Goal: Information Seeking & Learning: Learn about a topic

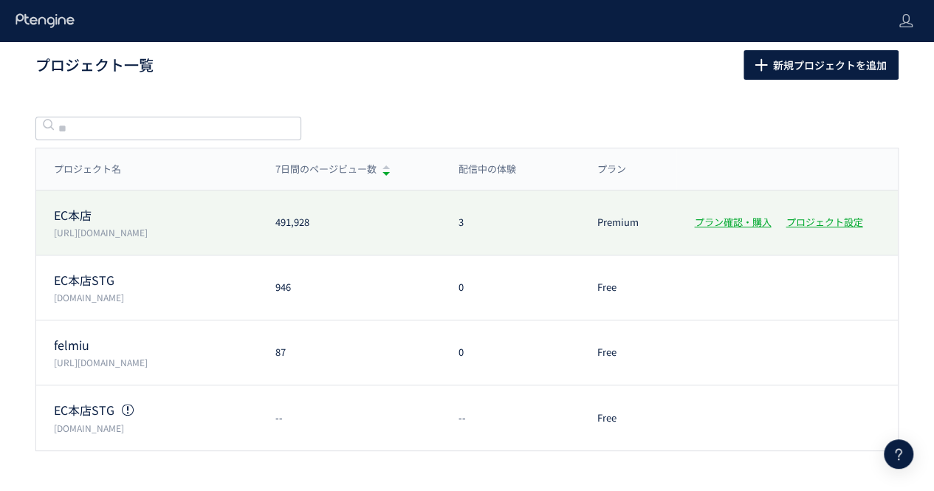
click at [78, 256] on div "EC本店 [URL][DOMAIN_NAME] 491,928 3 Premium プラン確認・購入 プロジェクト設定" at bounding box center [467, 288] width 862 height 65
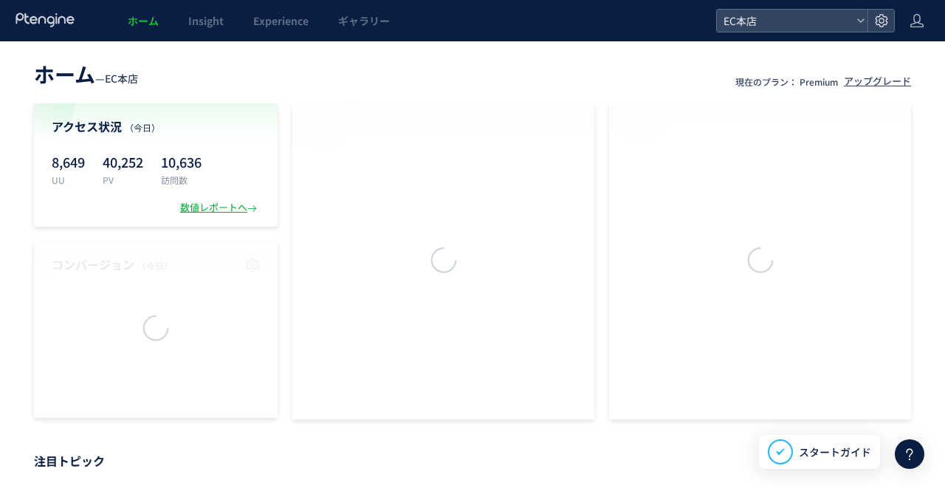
click at [106, 213] on div at bounding box center [472, 245] width 945 height 491
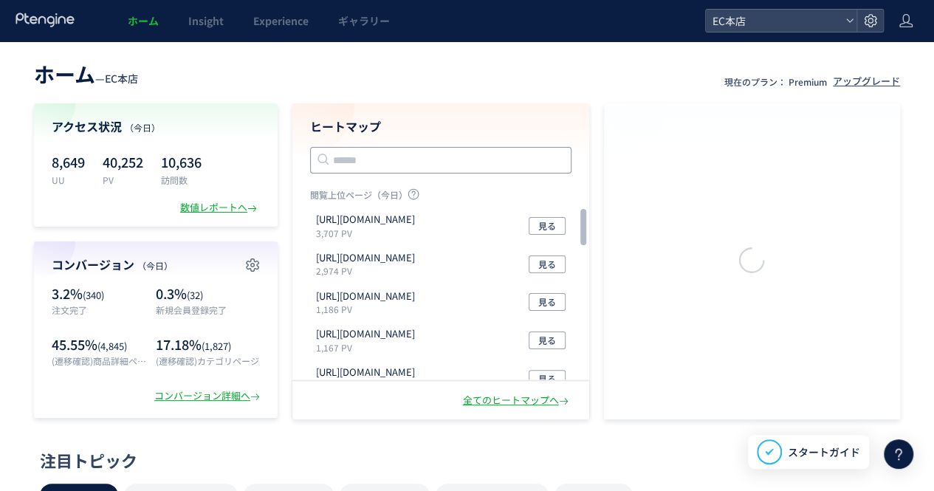
click at [369, 165] on input "text" at bounding box center [440, 160] width 261 height 27
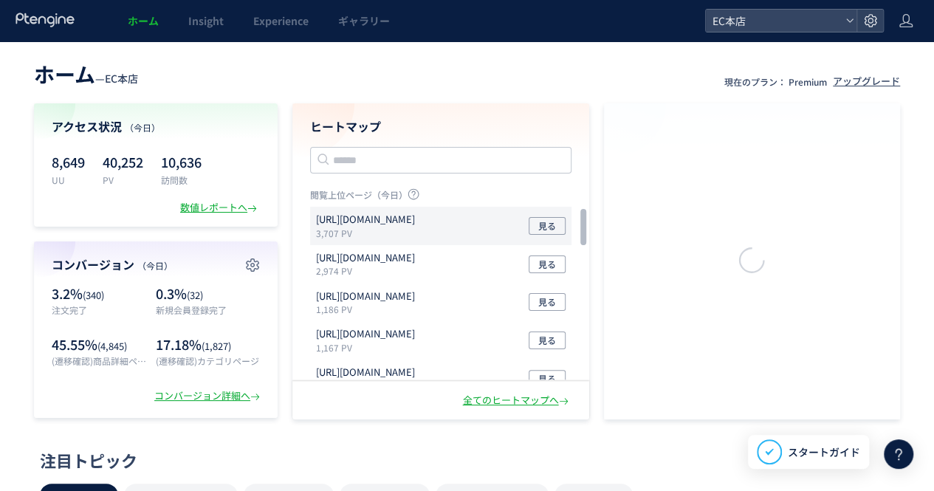
click at [391, 229] on p "3,707 PV" at bounding box center [368, 233] width 105 height 13
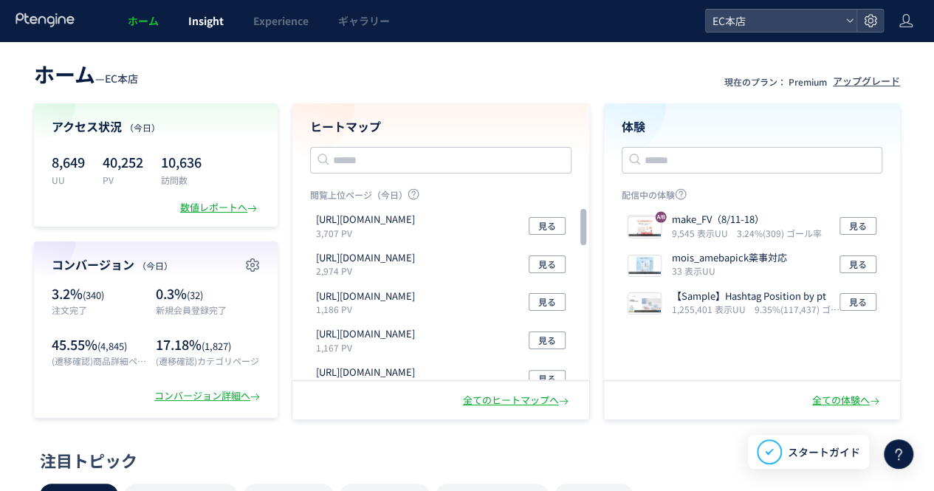
click at [179, 34] on link "Insight" at bounding box center [206, 20] width 65 height 41
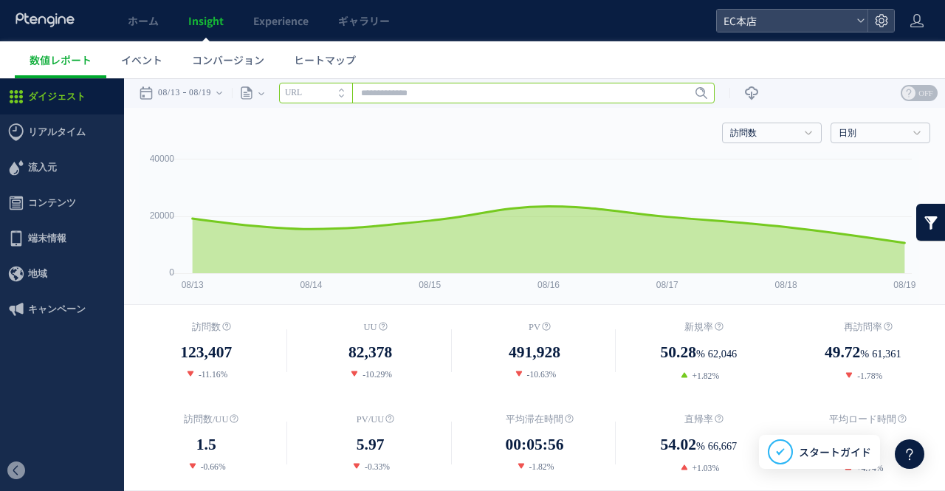
click at [482, 94] on input "text" at bounding box center [497, 93] width 436 height 21
click at [482, 89] on input "text" at bounding box center [497, 93] width 436 height 21
paste input "**********"
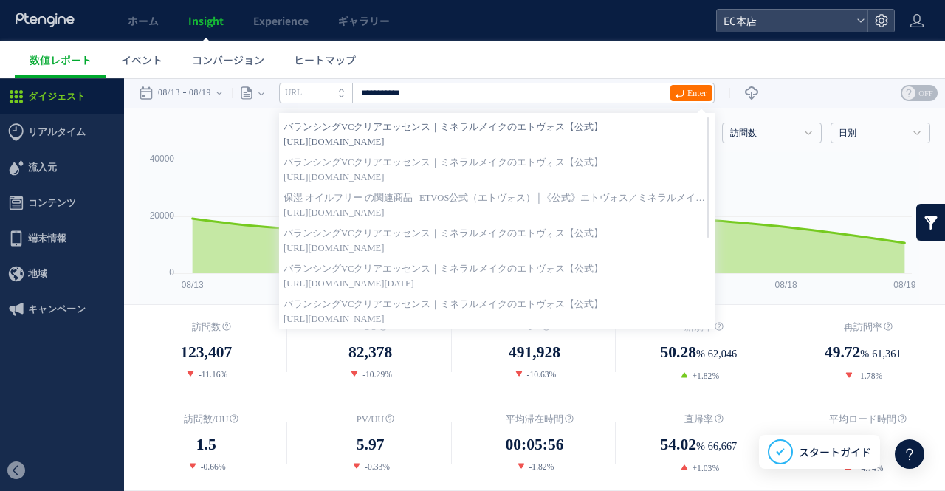
click at [451, 132] on strong "バランシングVCクリアエッセンス｜ミネラルメイクのエトヴォス【公式】" at bounding box center [497, 127] width 427 height 15
type input "**********"
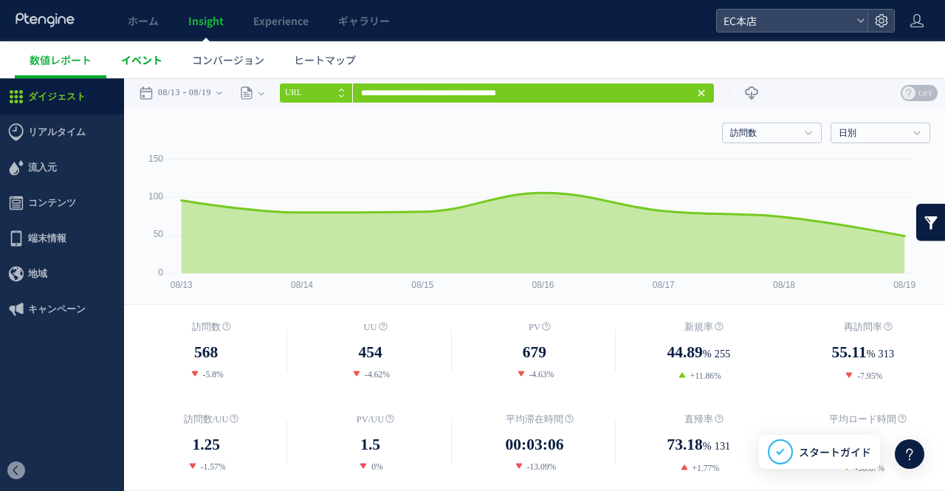
click at [159, 61] on span "イベント" at bounding box center [141, 59] width 41 height 15
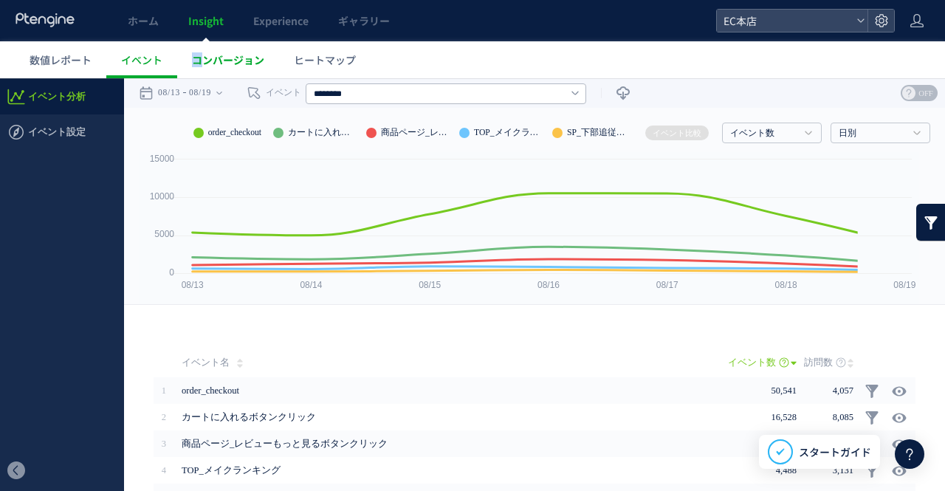
click at [197, 61] on span "コンバージョン" at bounding box center [228, 59] width 72 height 15
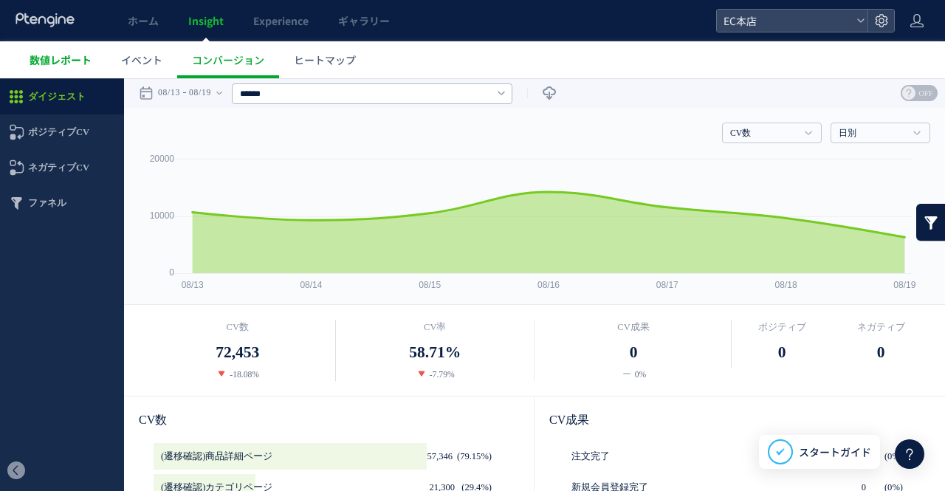
click at [40, 63] on span "数値レポート" at bounding box center [61, 59] width 62 height 15
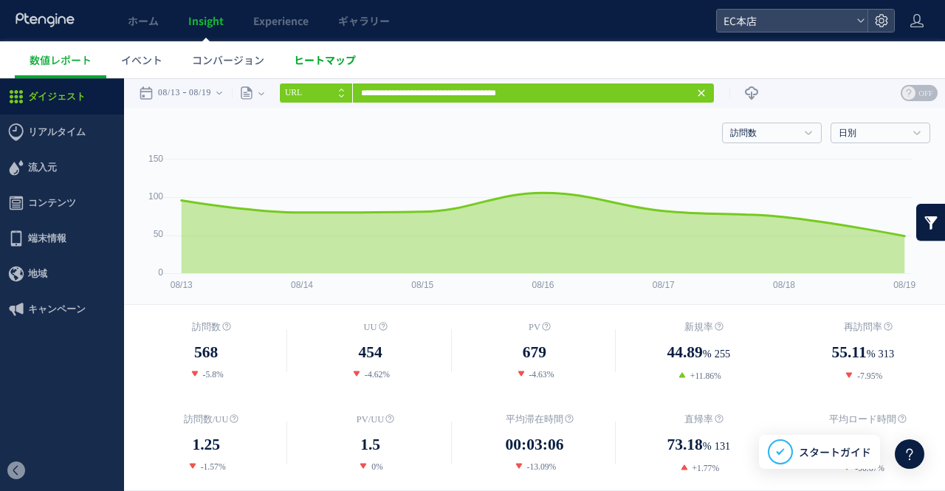
click at [313, 57] on span "ヒートマップ" at bounding box center [325, 59] width 62 height 15
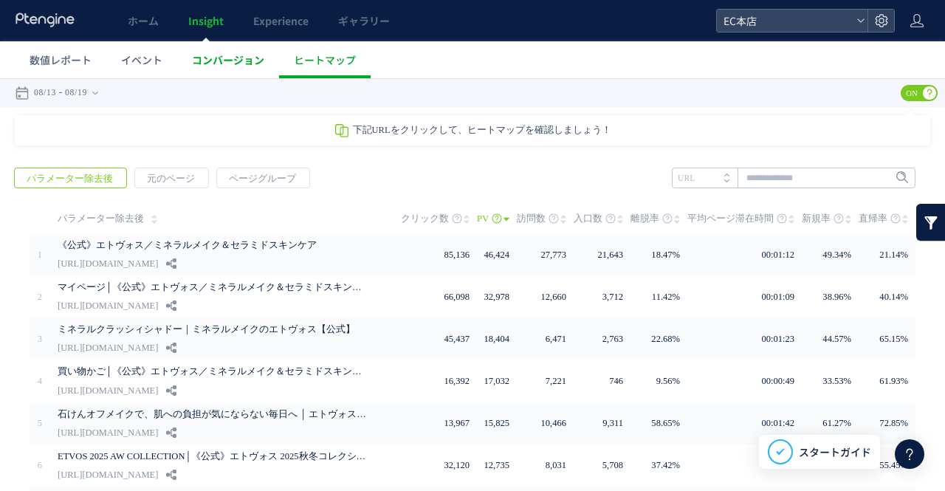
click at [246, 64] on span "コンバージョン" at bounding box center [228, 59] width 72 height 15
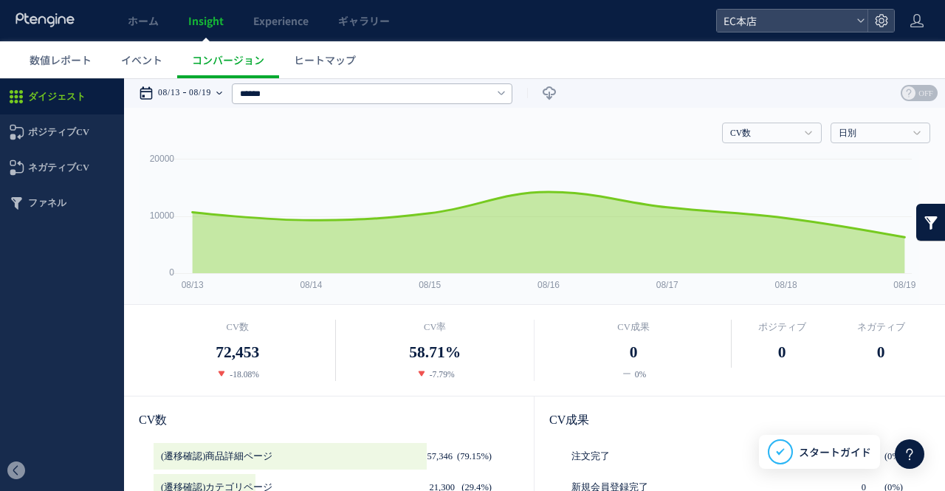
click at [165, 90] on time "08/13" at bounding box center [169, 93] width 22 height 30
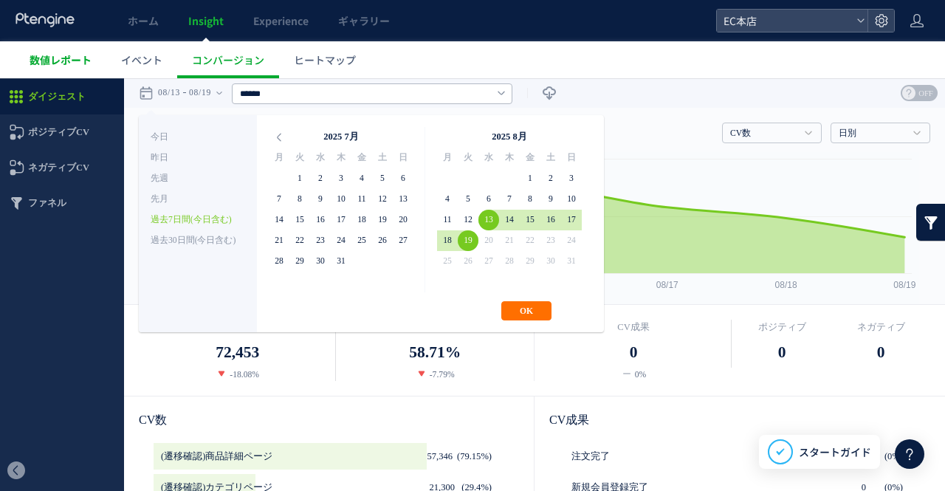
click at [47, 63] on span "数値レポート" at bounding box center [61, 59] width 62 height 15
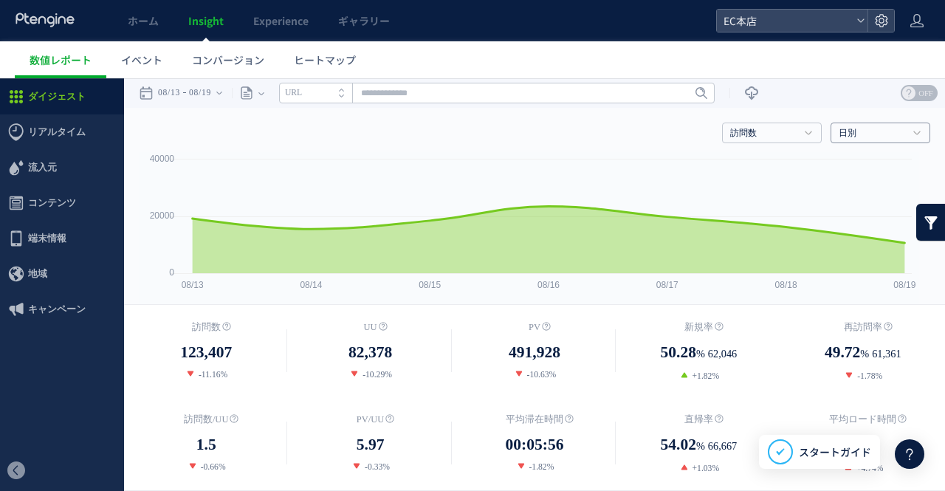
click at [877, 128] on link "日別" at bounding box center [872, 133] width 67 height 13
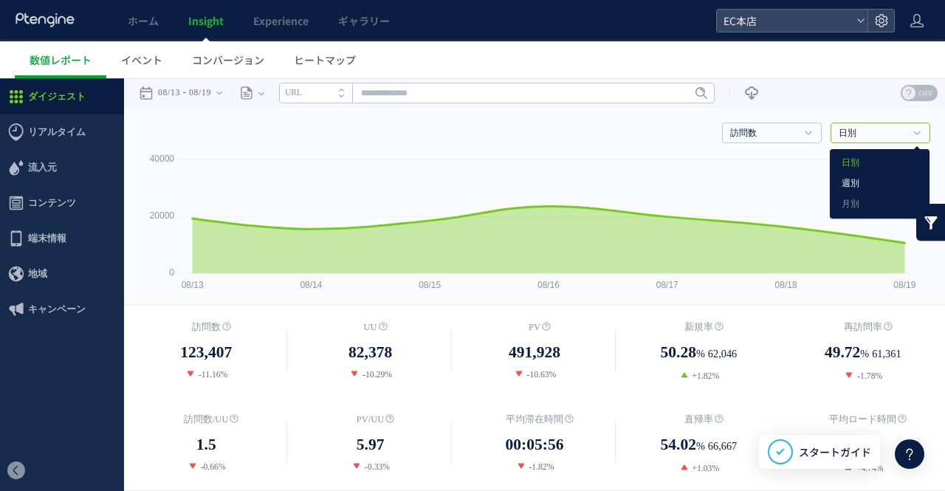
click at [852, 188] on link "週別" at bounding box center [880, 183] width 76 height 19
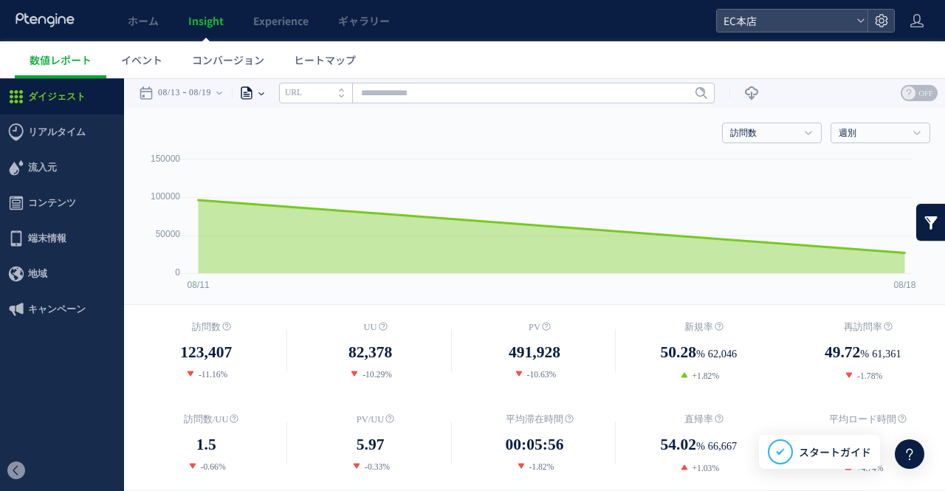
click at [264, 97] on icon at bounding box center [261, 93] width 6 height 30
click at [157, 32] on link "ホーム" at bounding box center [143, 20] width 61 height 41
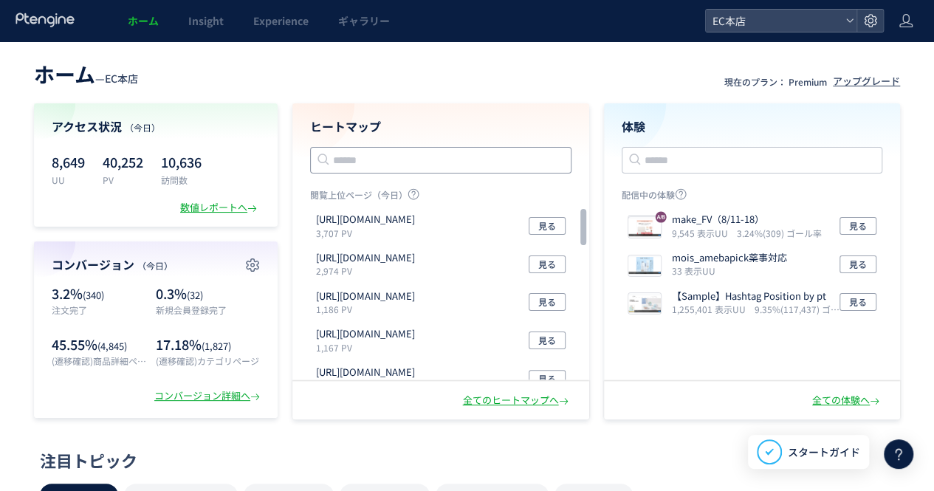
click at [354, 162] on input "text" at bounding box center [440, 160] width 261 height 27
paste input "**********"
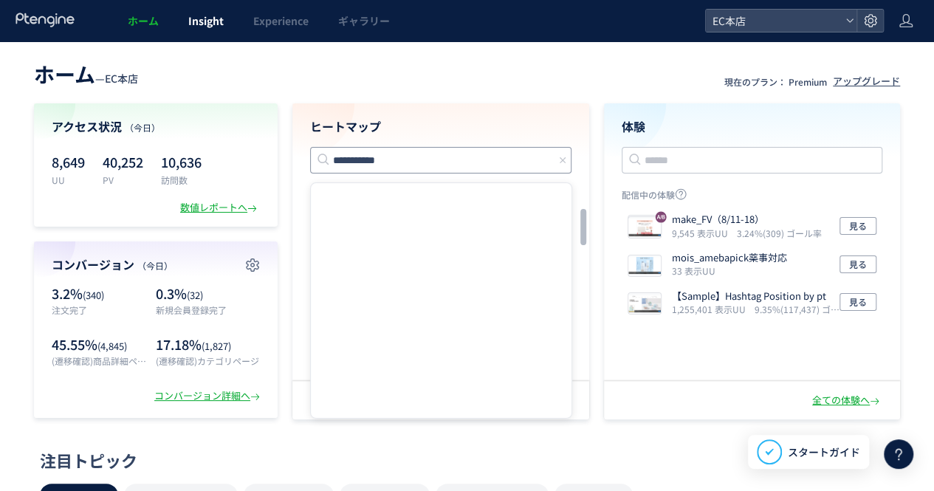
type input "**********"
click at [194, 27] on span "Insight" at bounding box center [205, 20] width 35 height 15
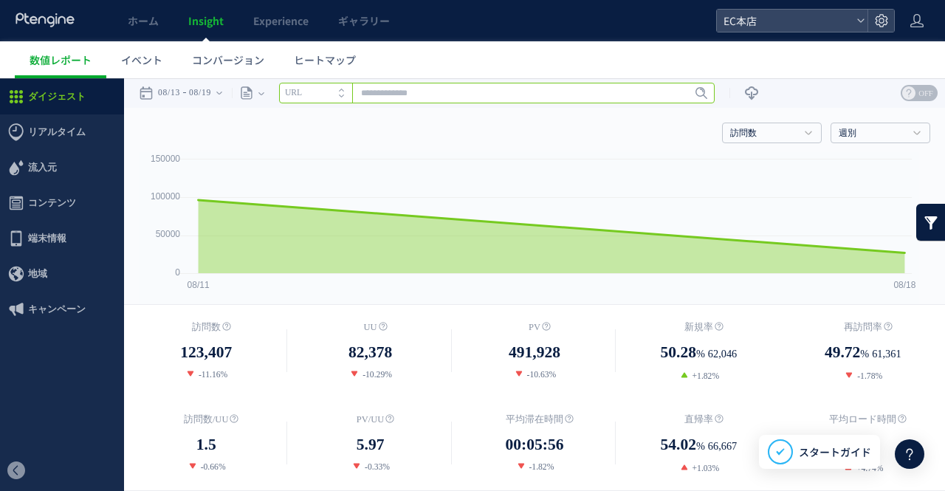
click at [497, 88] on input "text" at bounding box center [497, 93] width 436 height 21
paste input "**********"
click at [532, 89] on input "**********" at bounding box center [497, 93] width 436 height 21
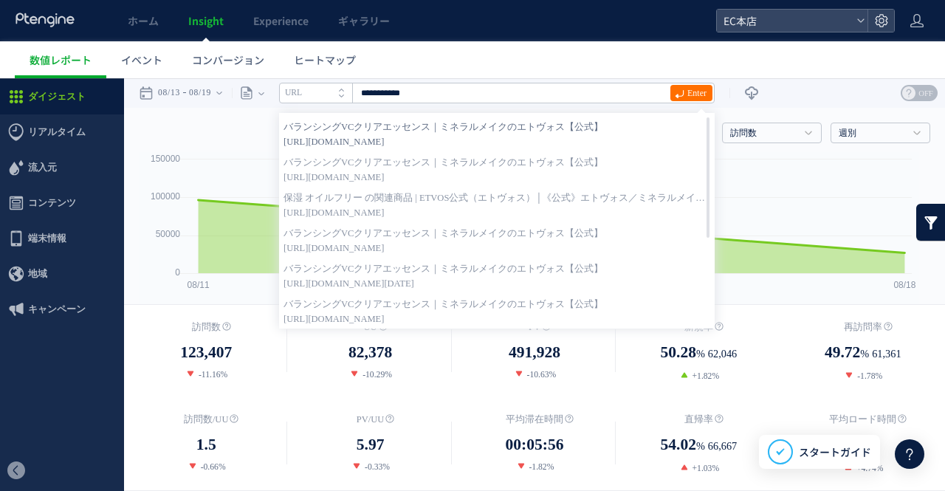
click at [510, 124] on strong "バランシングVCクリアエッセンス｜ミネラルメイクのエトヴォス【公式】" at bounding box center [497, 127] width 427 height 15
type input "**********"
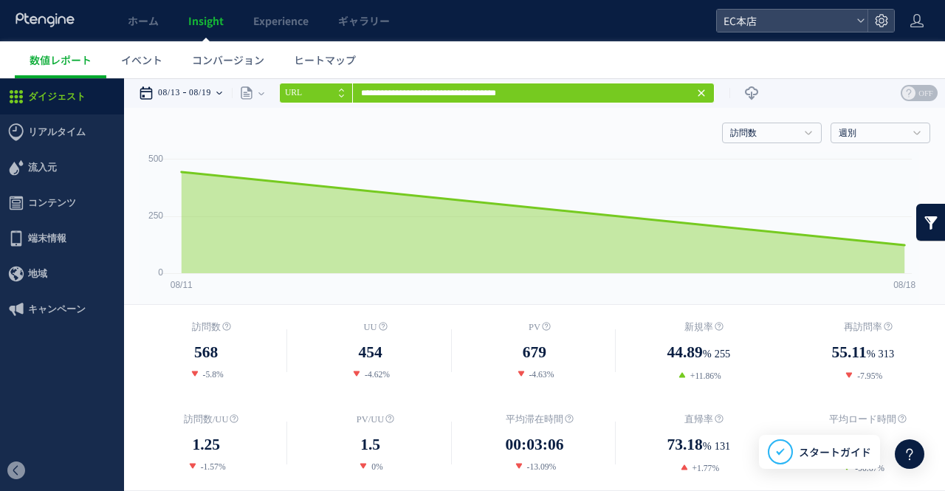
click at [211, 100] on time "08/19" at bounding box center [200, 93] width 22 height 30
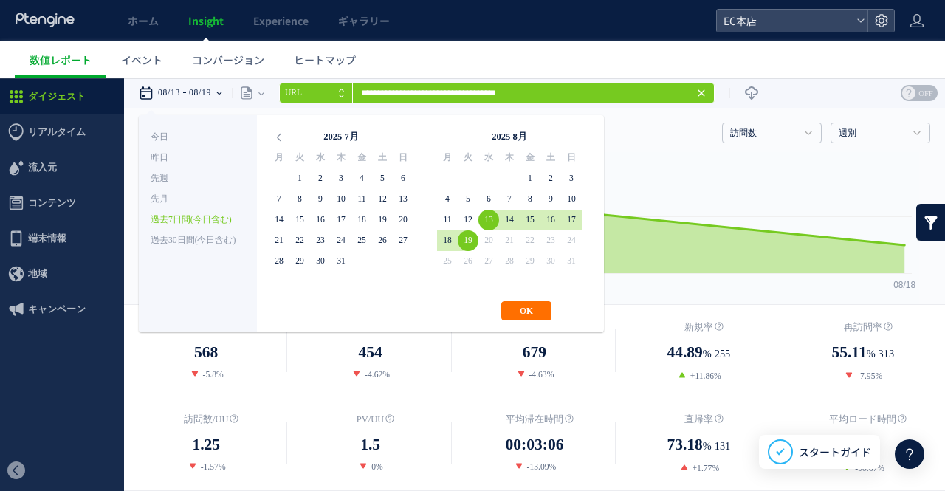
click at [168, 89] on time "08/13" at bounding box center [169, 93] width 22 height 30
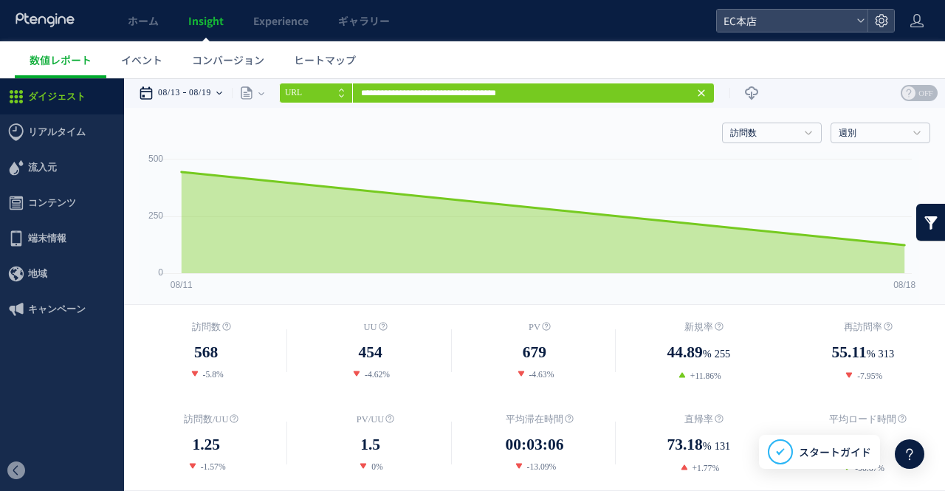
click at [180, 95] on time "08/13" at bounding box center [169, 93] width 22 height 30
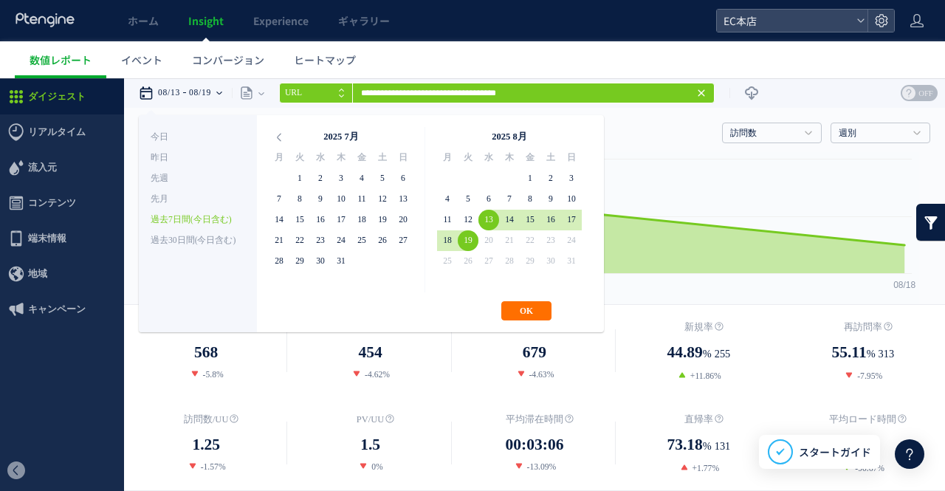
click at [295, 133] on th "2025 7月" at bounding box center [341, 137] width 103 height 21
click at [292, 133] on th "2025 7月" at bounding box center [341, 137] width 103 height 21
click at [288, 134] on icon at bounding box center [279, 137] width 21 height 21
click at [287, 134] on icon at bounding box center [279, 137] width 21 height 21
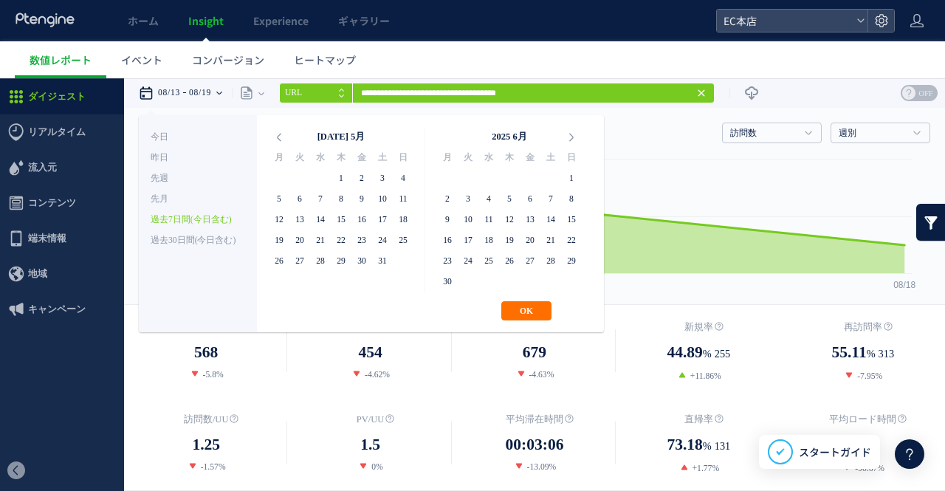
click at [287, 134] on icon at bounding box center [279, 137] width 21 height 21
click at [574, 140] on icon at bounding box center [571, 137] width 21 height 21
click at [917, 229] on link at bounding box center [932, 222] width 30 height 37
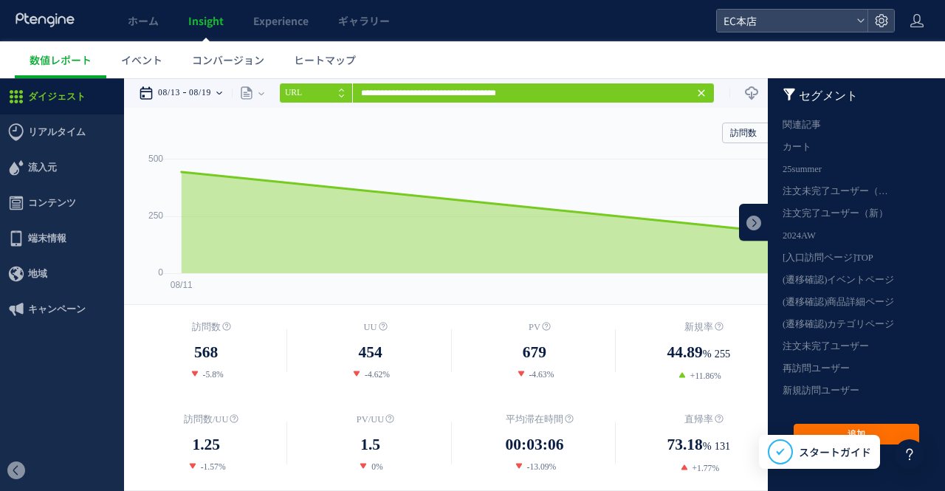
click at [602, 49] on ul "数値レポート イベント コンバージョン ヒートマップ" at bounding box center [480, 59] width 931 height 37
click at [743, 205] on link at bounding box center [754, 222] width 30 height 37
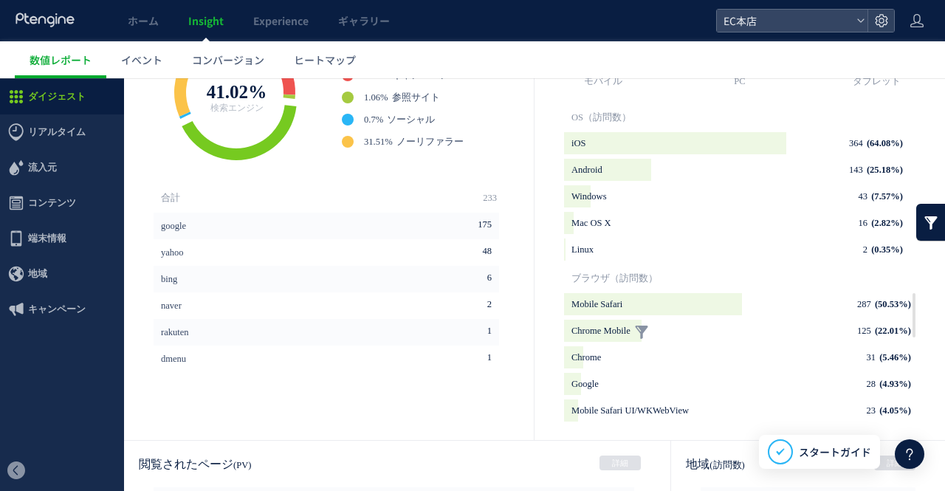
scroll to position [823, 0]
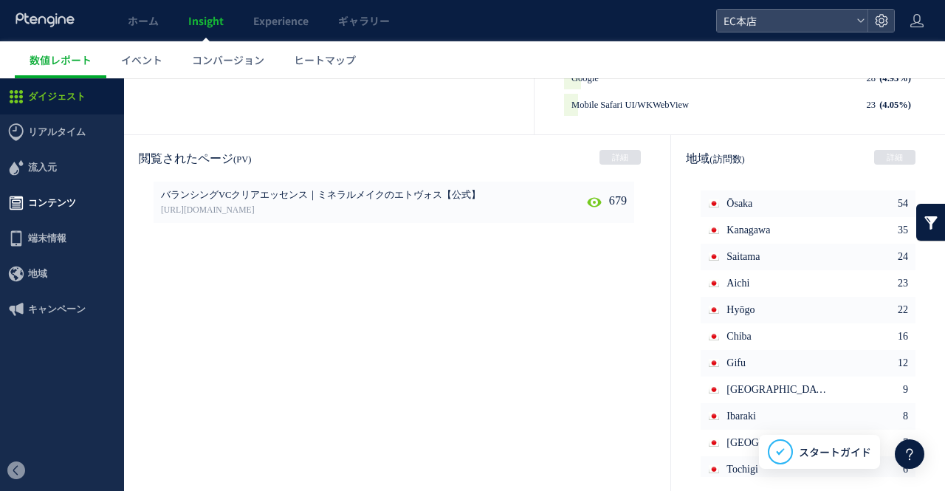
click at [54, 210] on span "コンテンツ" at bounding box center [52, 202] width 48 height 35
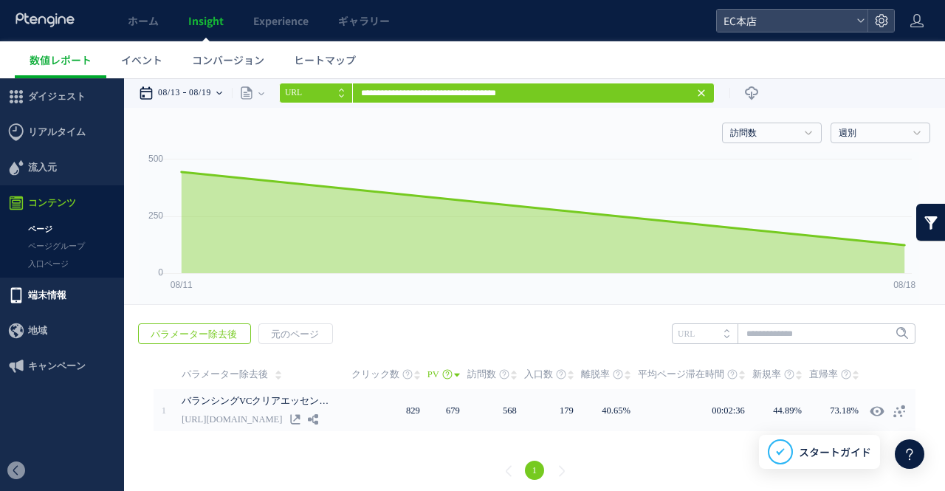
click at [74, 287] on span "端末情報" at bounding box center [62, 295] width 124 height 35
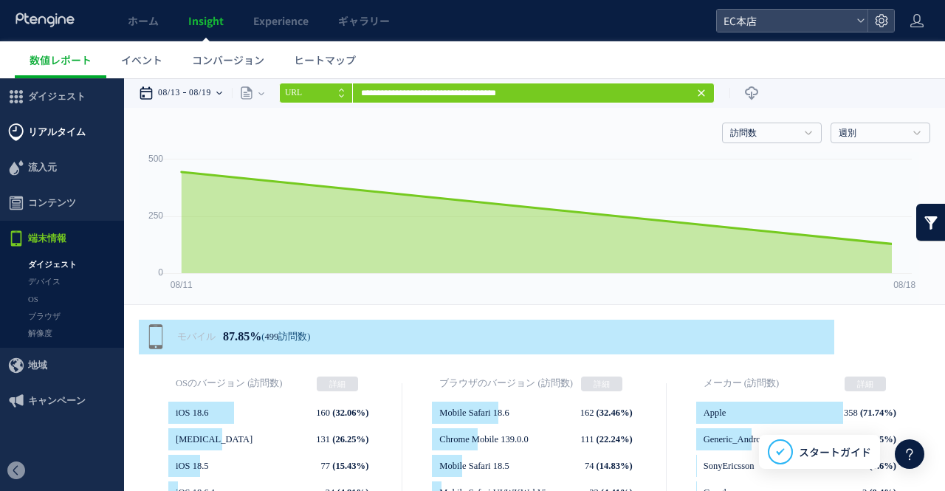
click at [62, 122] on span "リアルタイム" at bounding box center [57, 131] width 58 height 35
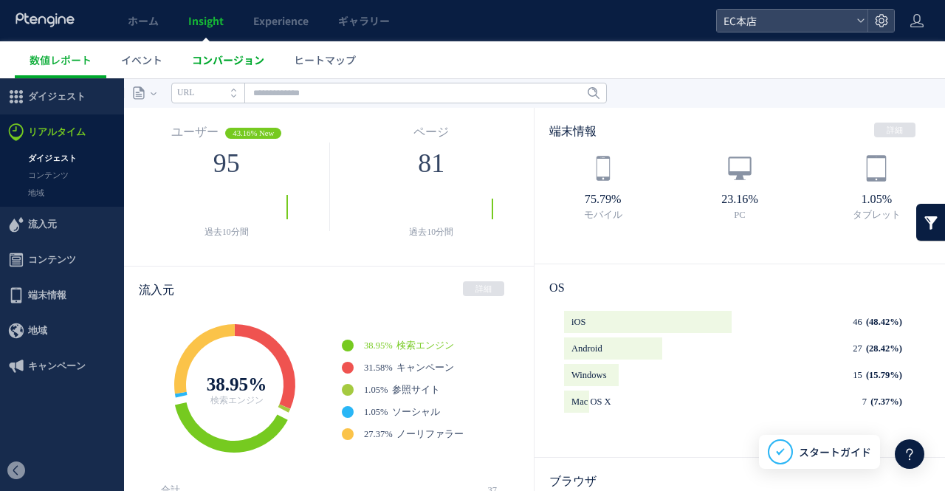
click at [220, 58] on span "コンバージョン" at bounding box center [228, 59] width 72 height 15
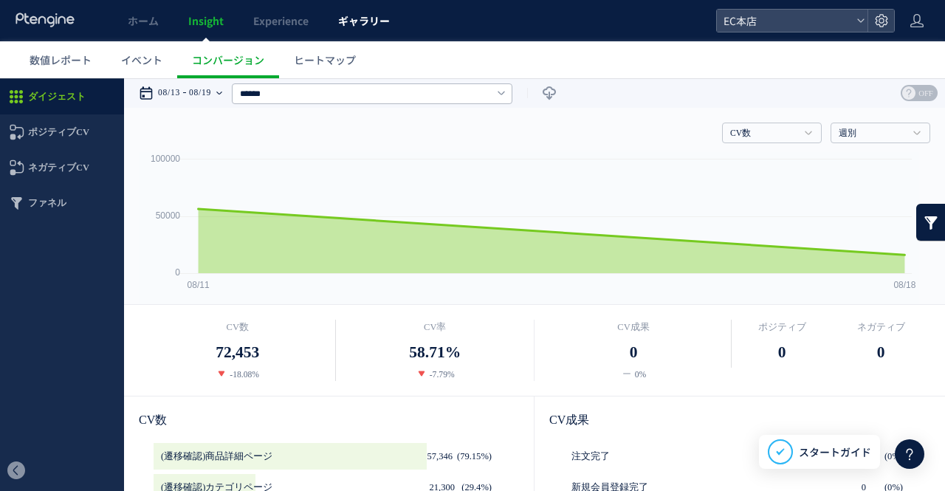
click at [366, 32] on link "ギャラリー" at bounding box center [363, 20] width 81 height 41
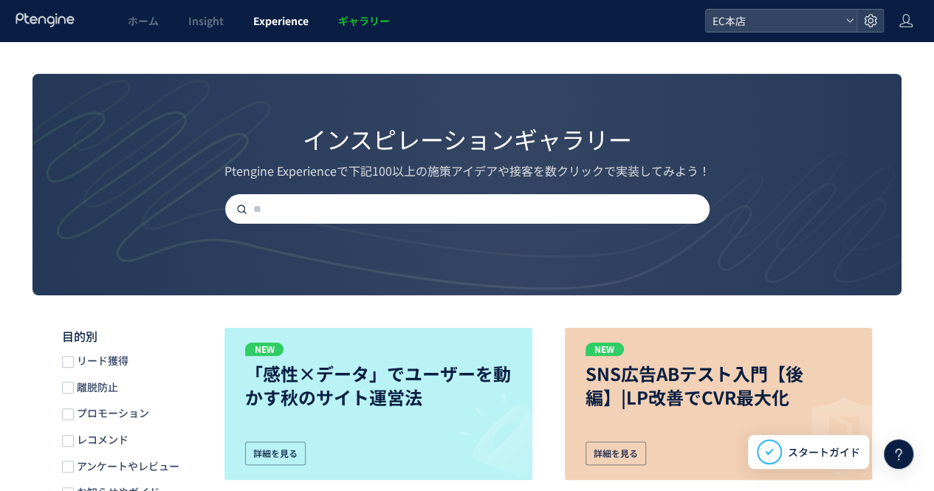
click at [309, 27] on link "Experience" at bounding box center [281, 20] width 85 height 41
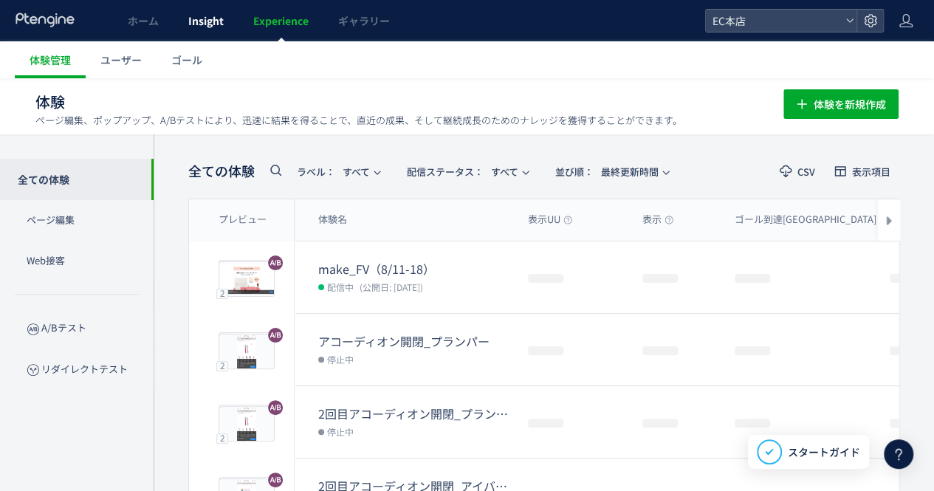
click at [174, 16] on link "Insight" at bounding box center [206, 20] width 65 height 41
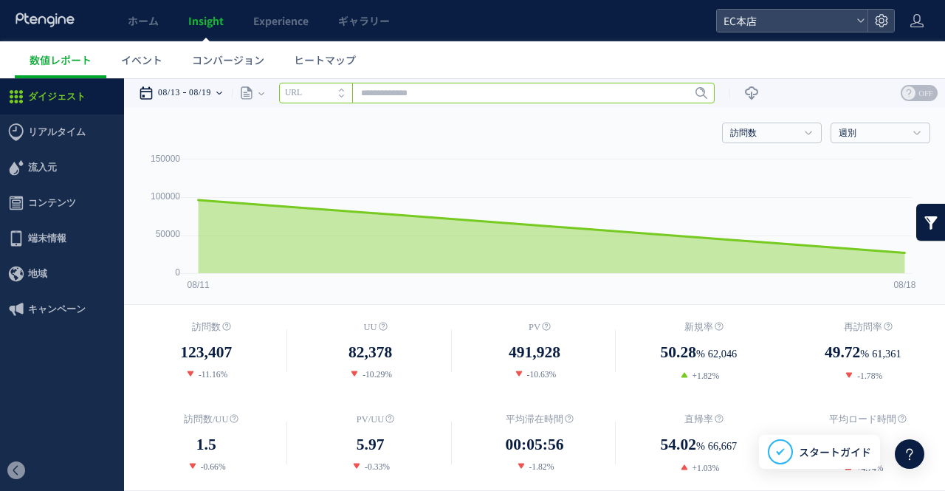
click at [385, 88] on input "text" at bounding box center [497, 93] width 436 height 21
paste input "***"
type input "*"
click at [455, 86] on input "text" at bounding box center [497, 93] width 436 height 21
paste input "**********"
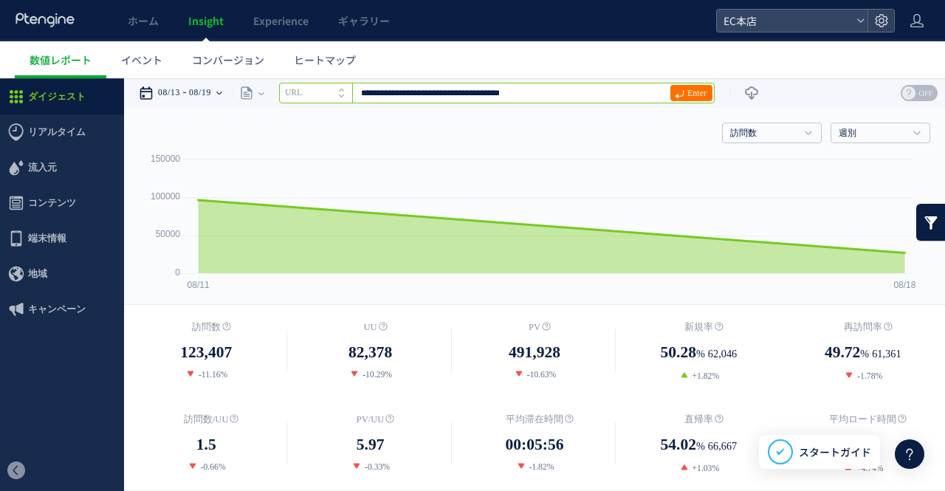
type input "**********"
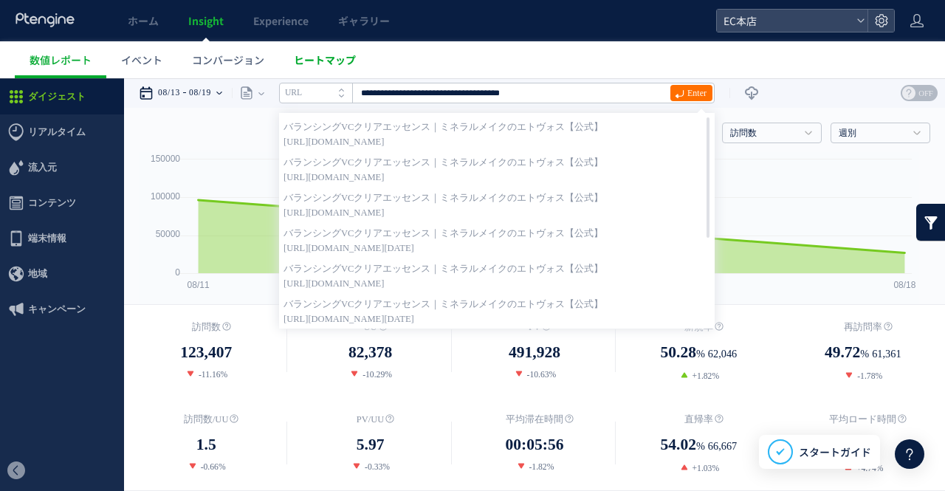
click at [349, 63] on span "ヒートマップ" at bounding box center [325, 59] width 62 height 15
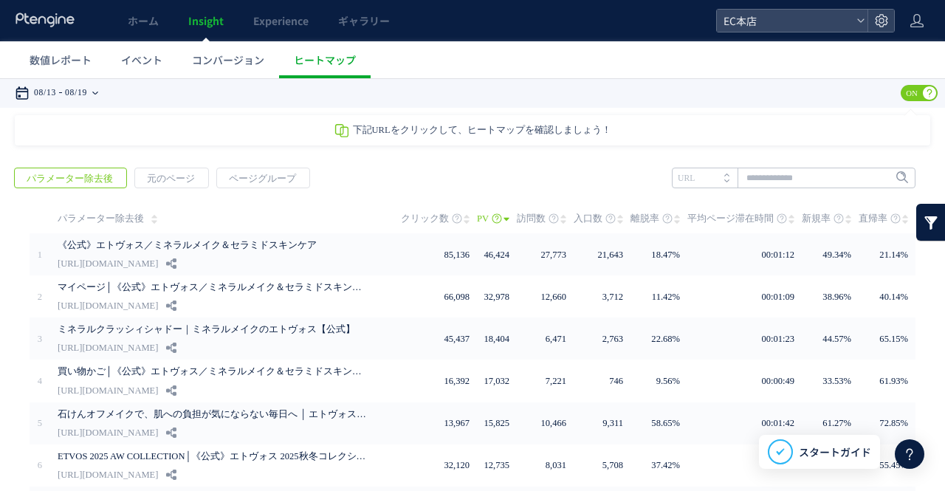
click at [469, 131] on span "下記URLをクリックして、ヒートマップを確認しましょう！" at bounding box center [482, 130] width 258 height 10
click at [594, 126] on span "下記URLをクリックして、ヒートマップを確認しましょう！" at bounding box center [482, 130] width 258 height 10
click at [773, 182] on input "text" at bounding box center [794, 178] width 244 height 21
paste input "**********"
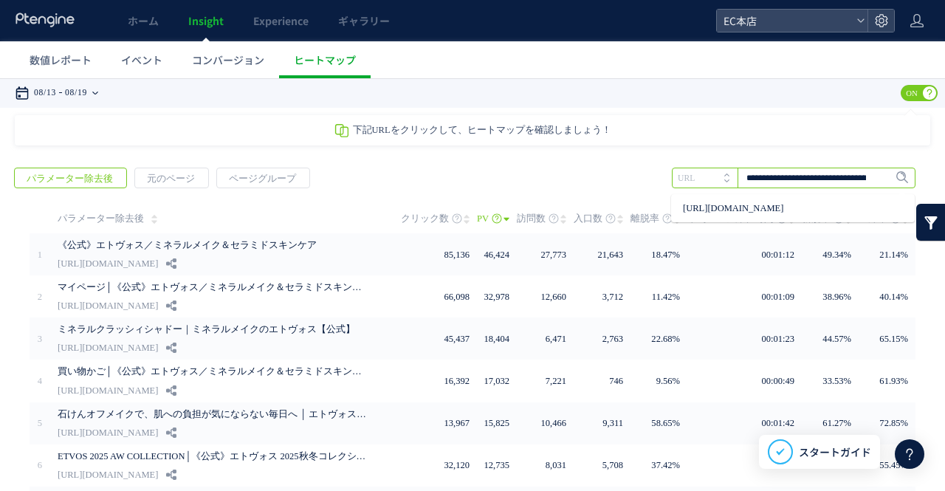
scroll to position [0, 61]
type input "**********"
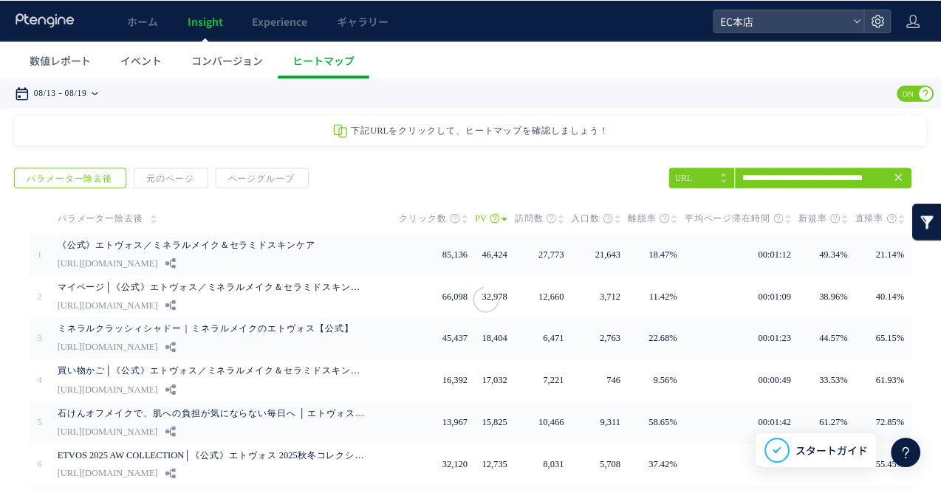
scroll to position [0, 0]
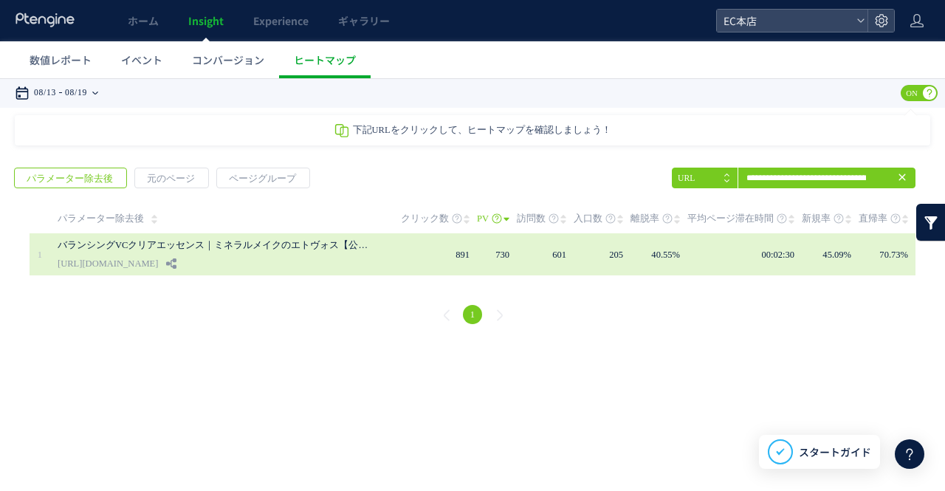
click at [161, 246] on link "バランシングVCクリアエッセンス｜ミネラルメイクのエトヴォス【公式】" at bounding box center [213, 245] width 310 height 18
click at [533, 257] on td "601" at bounding box center [545, 254] width 57 height 42
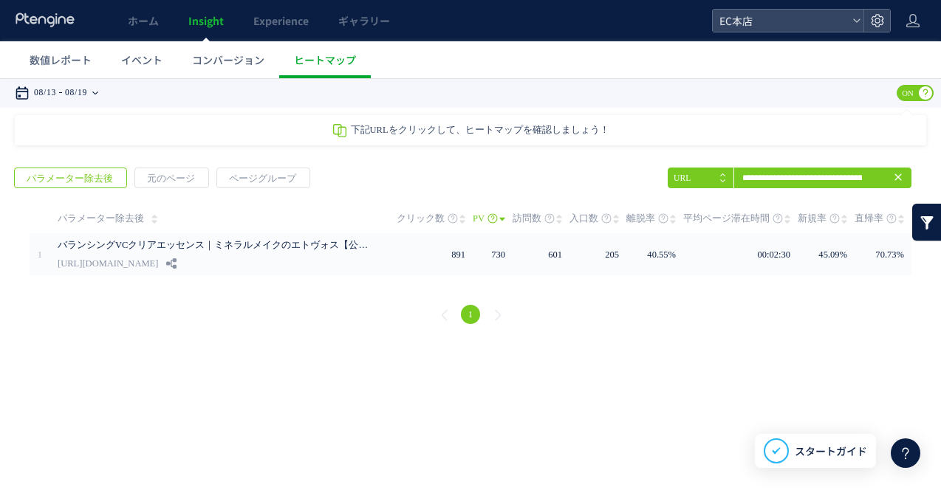
click at [56, 92] on time "08/13" at bounding box center [45, 93] width 22 height 30
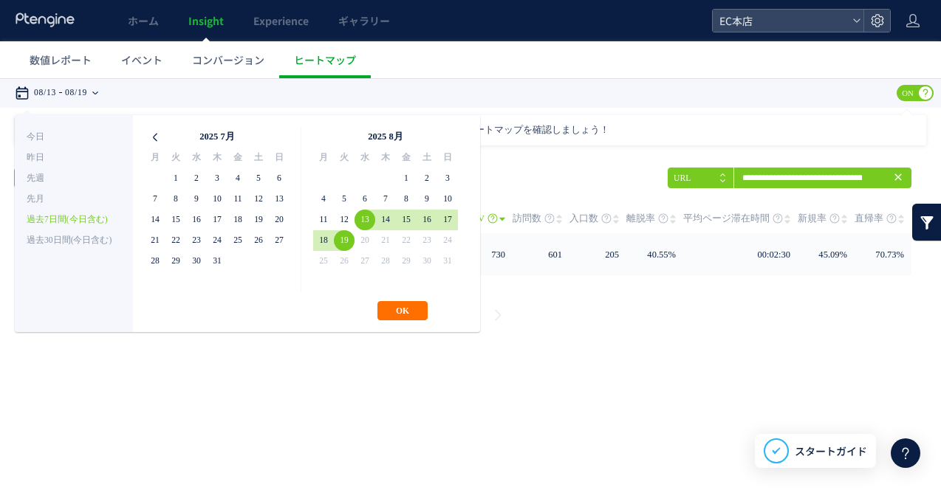
click at [148, 138] on icon at bounding box center [155, 137] width 21 height 21
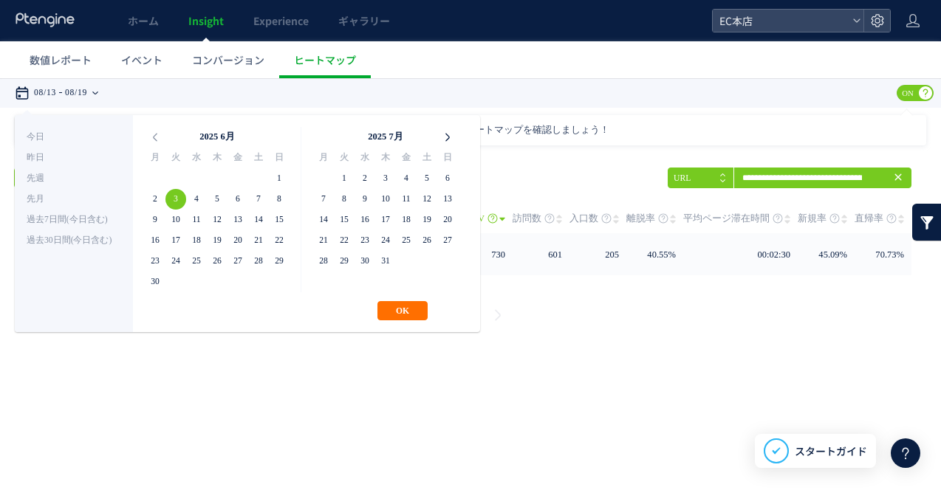
click at [440, 143] on icon at bounding box center [447, 137] width 21 height 21
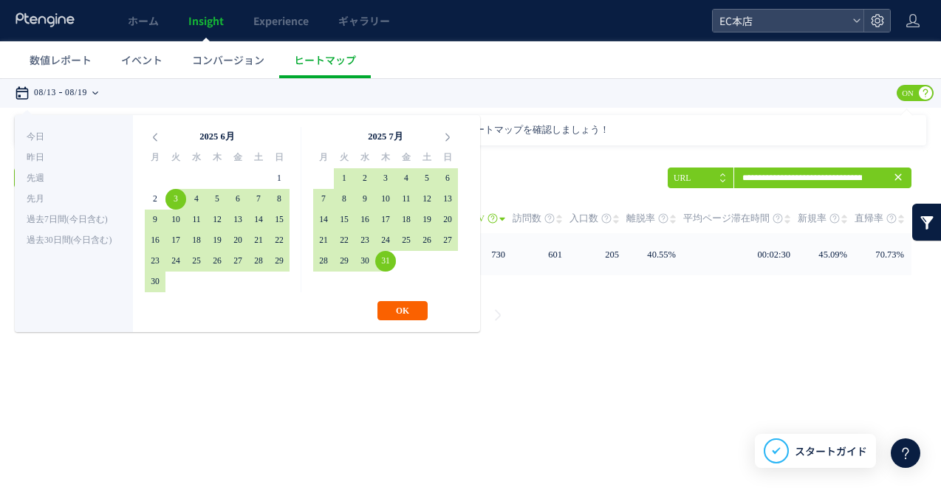
click at [408, 312] on button "OK" at bounding box center [402, 310] width 50 height 19
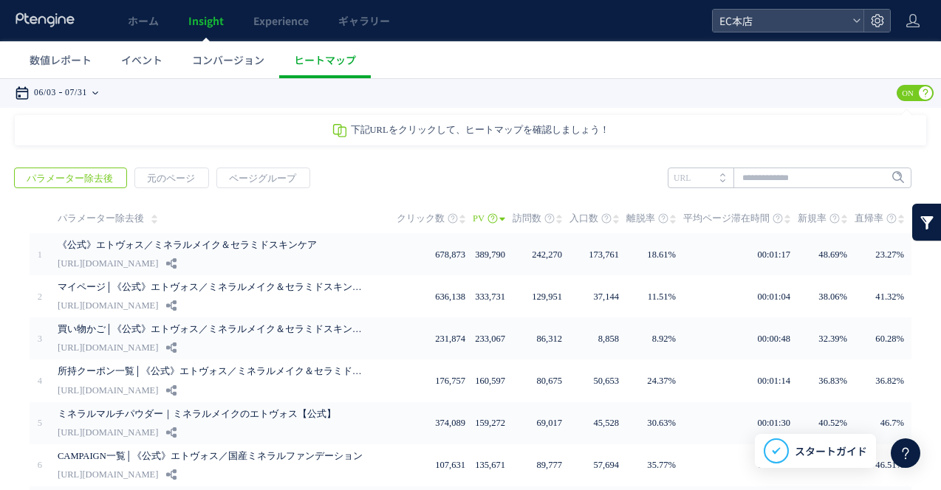
click at [108, 94] on div "06/03 07/31" at bounding box center [61, 93] width 93 height 30
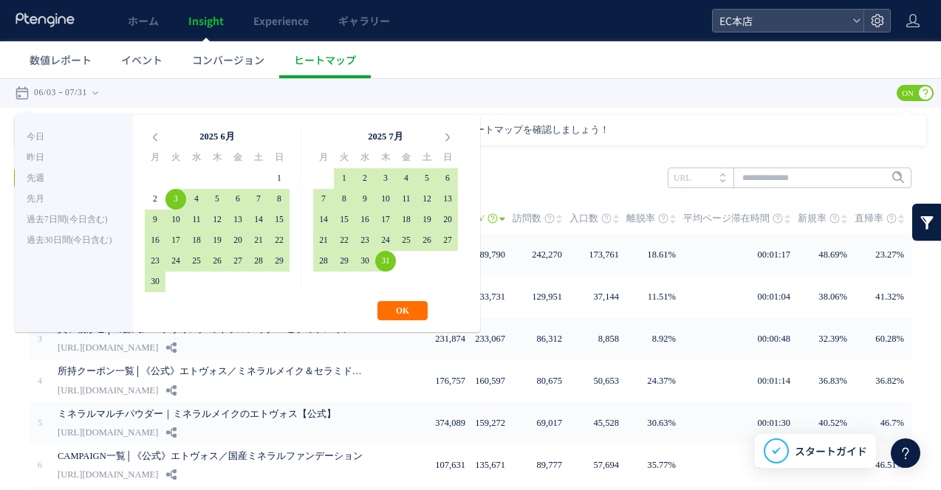
drag, startPoint x: 733, startPoint y: 98, endPoint x: 733, endPoint y: 79, distance: 19.2
click at [733, 94] on div "**********" at bounding box center [470, 93] width 941 height 30
